Goal: Entertainment & Leisure: Browse casually

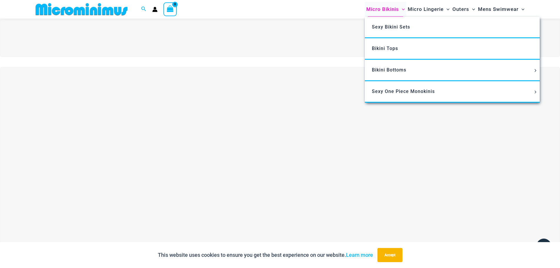
scroll to position [171, 0]
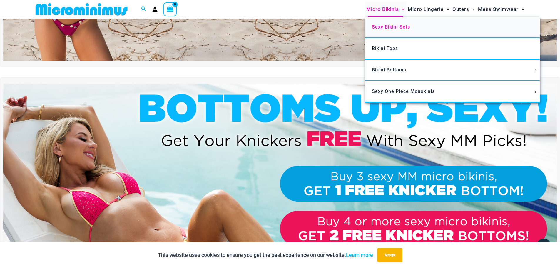
click at [389, 25] on span "Sexy Bikini Sets" at bounding box center [391, 27] width 38 height 6
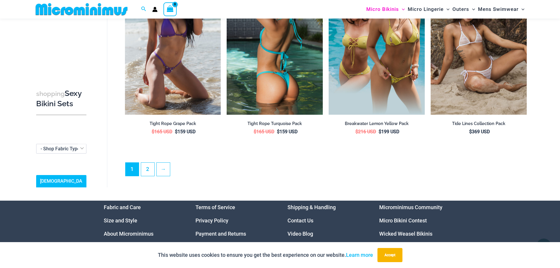
scroll to position [1465, 0]
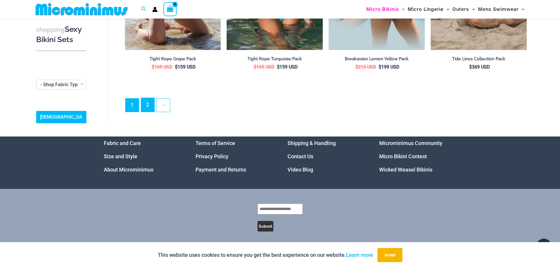
click at [149, 104] on link "2" at bounding box center [147, 105] width 13 height 14
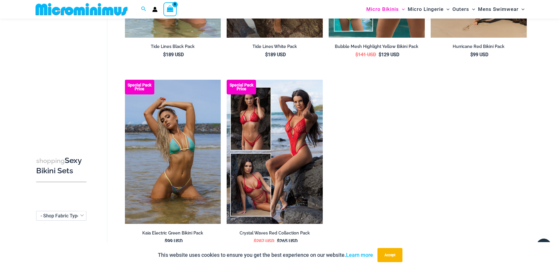
scroll to position [171, 0]
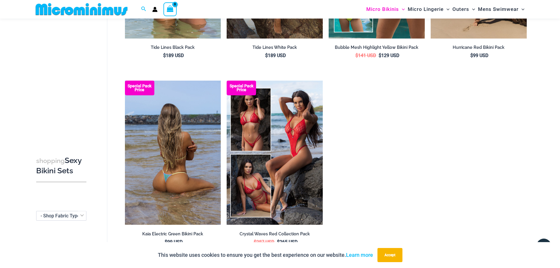
click at [189, 161] on img at bounding box center [173, 153] width 96 height 144
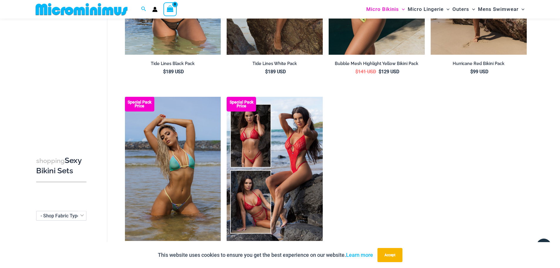
scroll to position [141, 0]
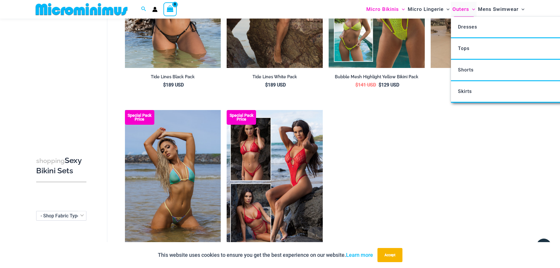
click at [463, 9] on span "Outers" at bounding box center [461, 9] width 17 height 15
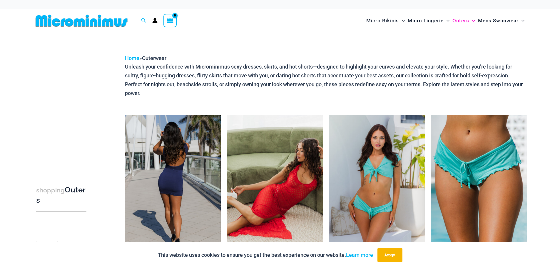
click at [183, 167] on img at bounding box center [173, 187] width 96 height 144
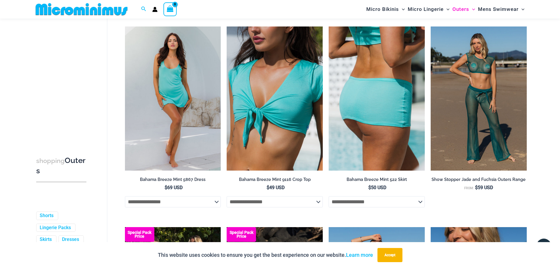
scroll to position [289, 0]
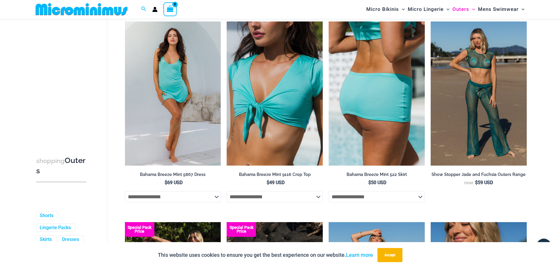
click at [387, 121] on img at bounding box center [377, 93] width 96 height 144
click at [377, 84] on img at bounding box center [377, 93] width 96 height 144
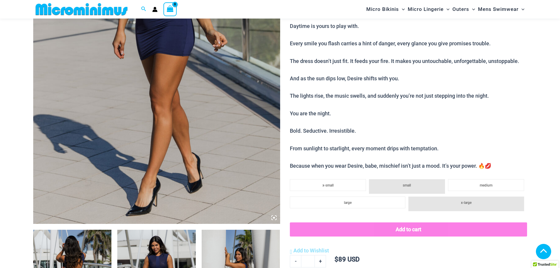
scroll to position [377, 0]
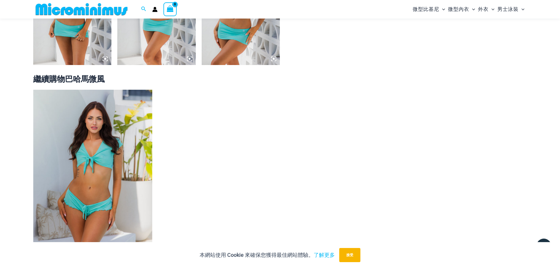
scroll to position [730, 0]
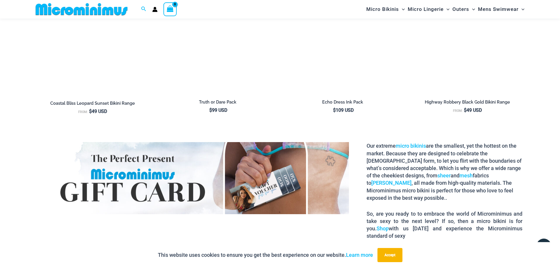
scroll to position [965, 0]
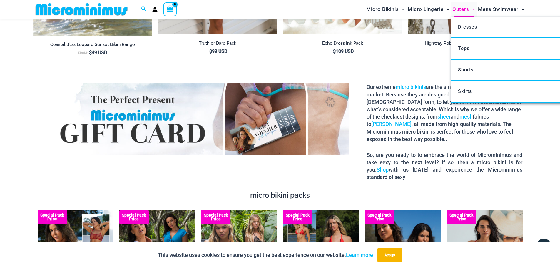
click at [464, 9] on span "Outers" at bounding box center [461, 9] width 17 height 15
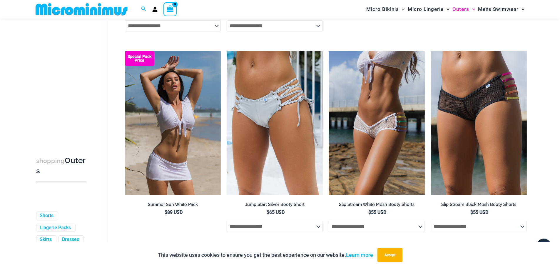
scroll to position [1584, 0]
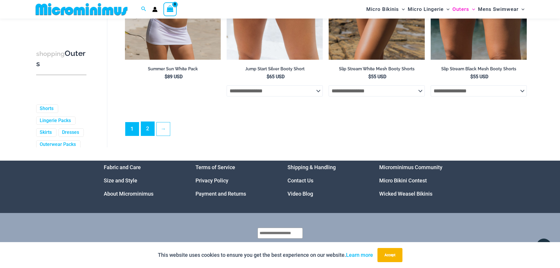
click at [143, 136] on link "2" at bounding box center [147, 129] width 13 height 14
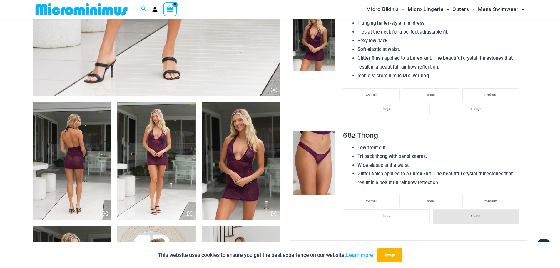
scroll to position [407, 0]
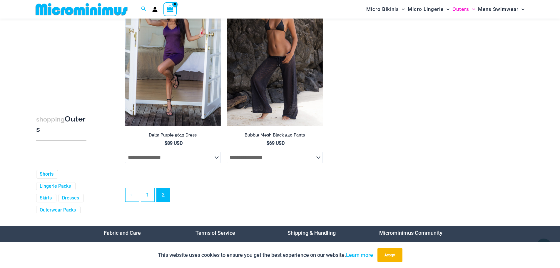
scroll to position [982, 0]
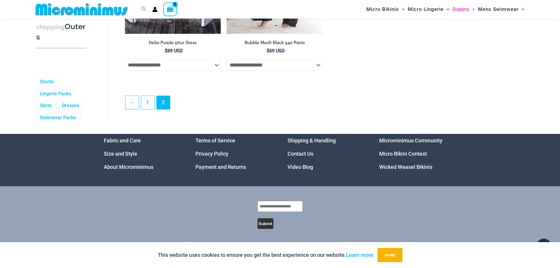
click at [306, 167] on link "Video Blog" at bounding box center [301, 167] width 26 height 6
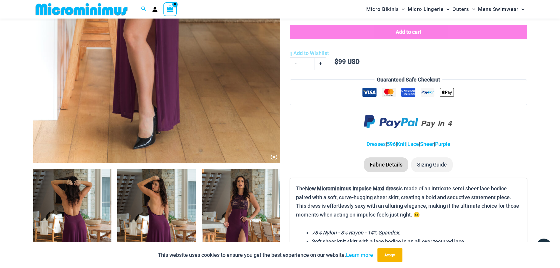
scroll to position [377, 0]
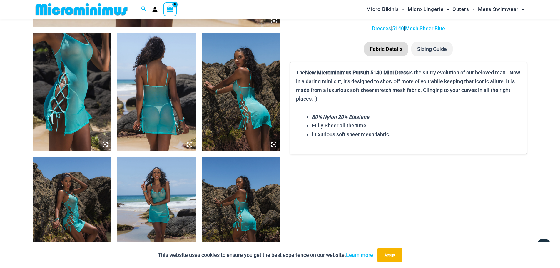
scroll to position [407, 0]
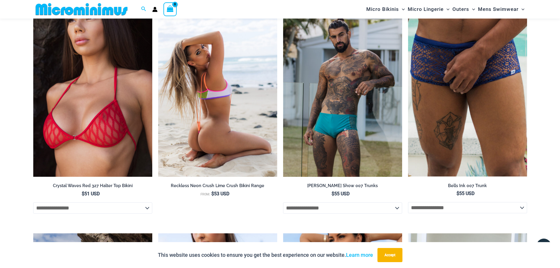
scroll to position [700, 0]
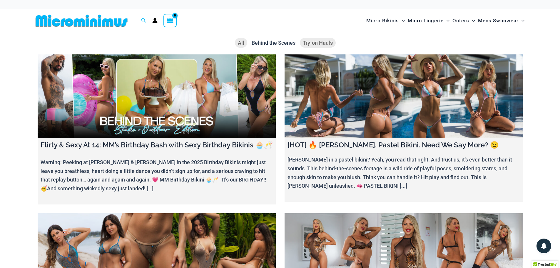
click at [313, 44] on span "Try-on Hauls" at bounding box center [318, 43] width 30 height 6
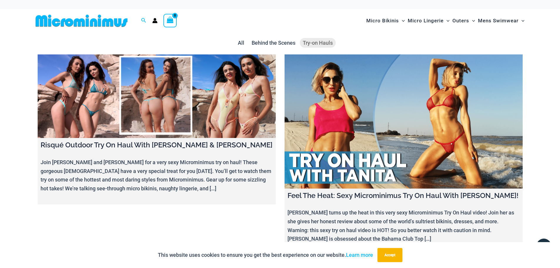
click at [402, 119] on link at bounding box center [404, 121] width 238 height 134
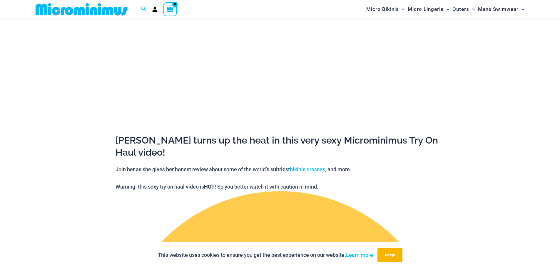
scroll to position [54, 0]
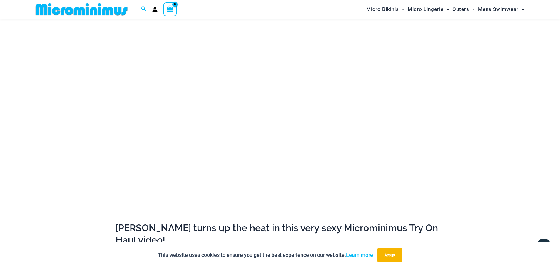
click at [56, 10] on img at bounding box center [81, 9] width 97 height 13
